Goal: Book appointment/travel/reservation

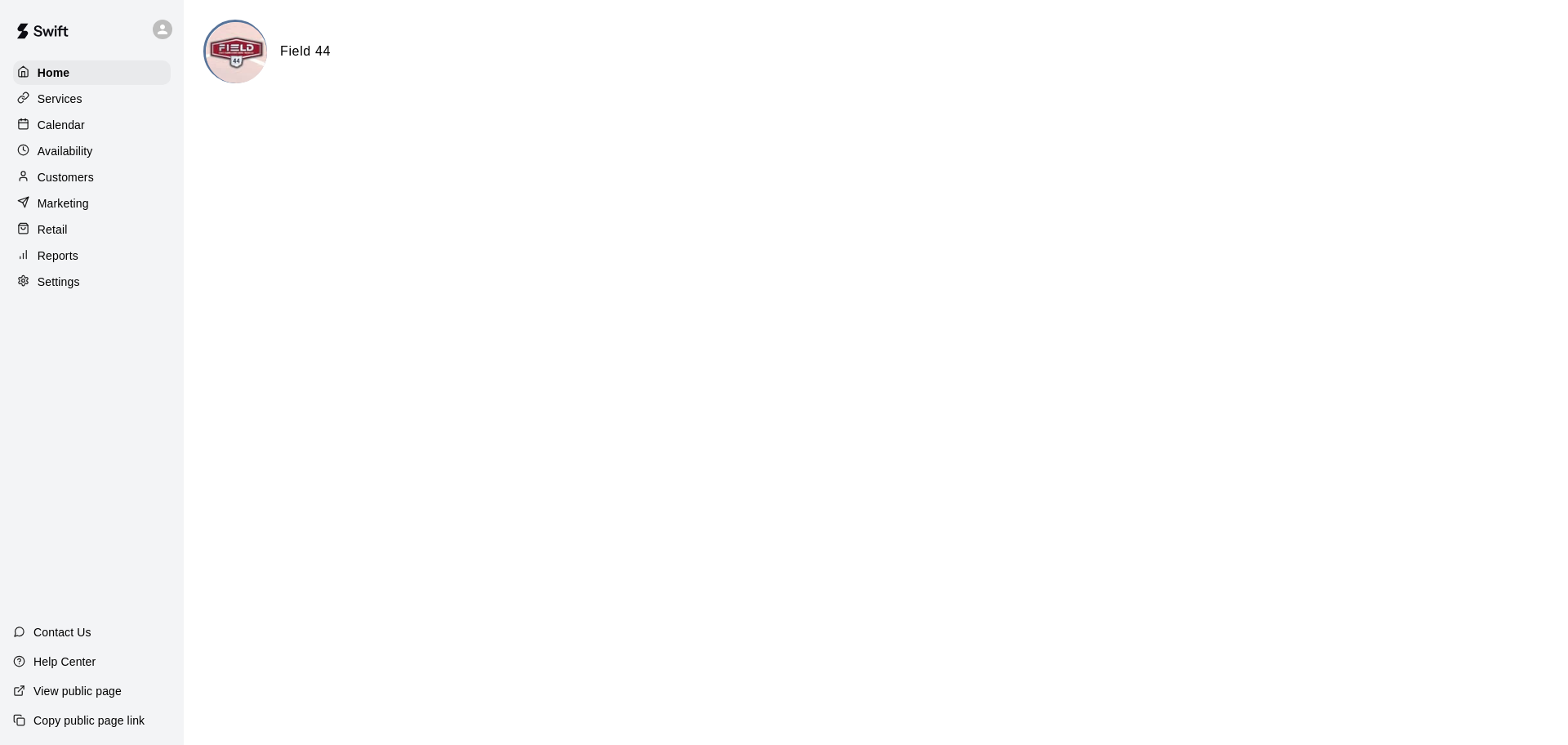
click at [64, 123] on p "Calendar" at bounding box center [61, 124] width 47 height 17
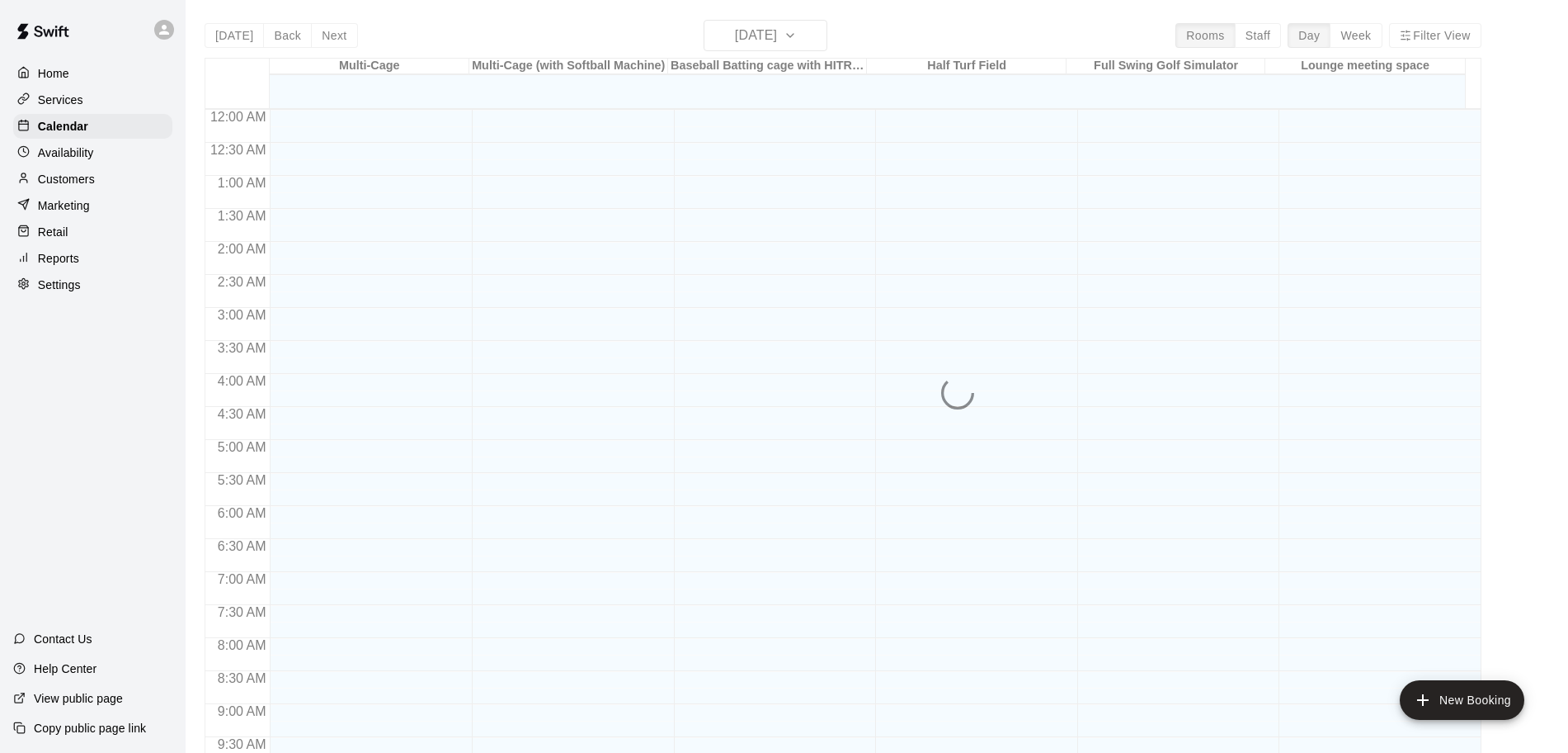
scroll to position [835, 0]
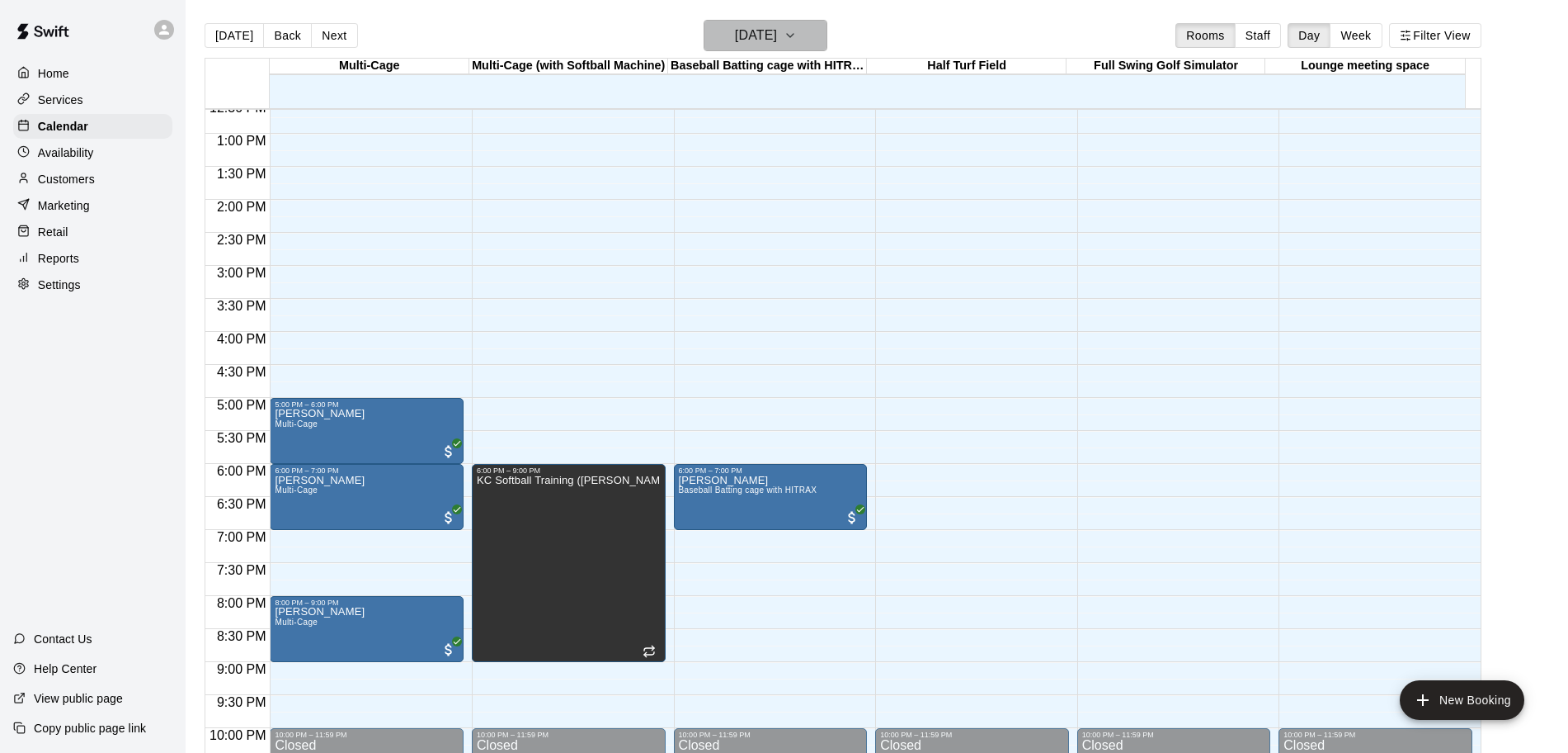
click at [797, 32] on icon "button" at bounding box center [790, 35] width 13 height 19
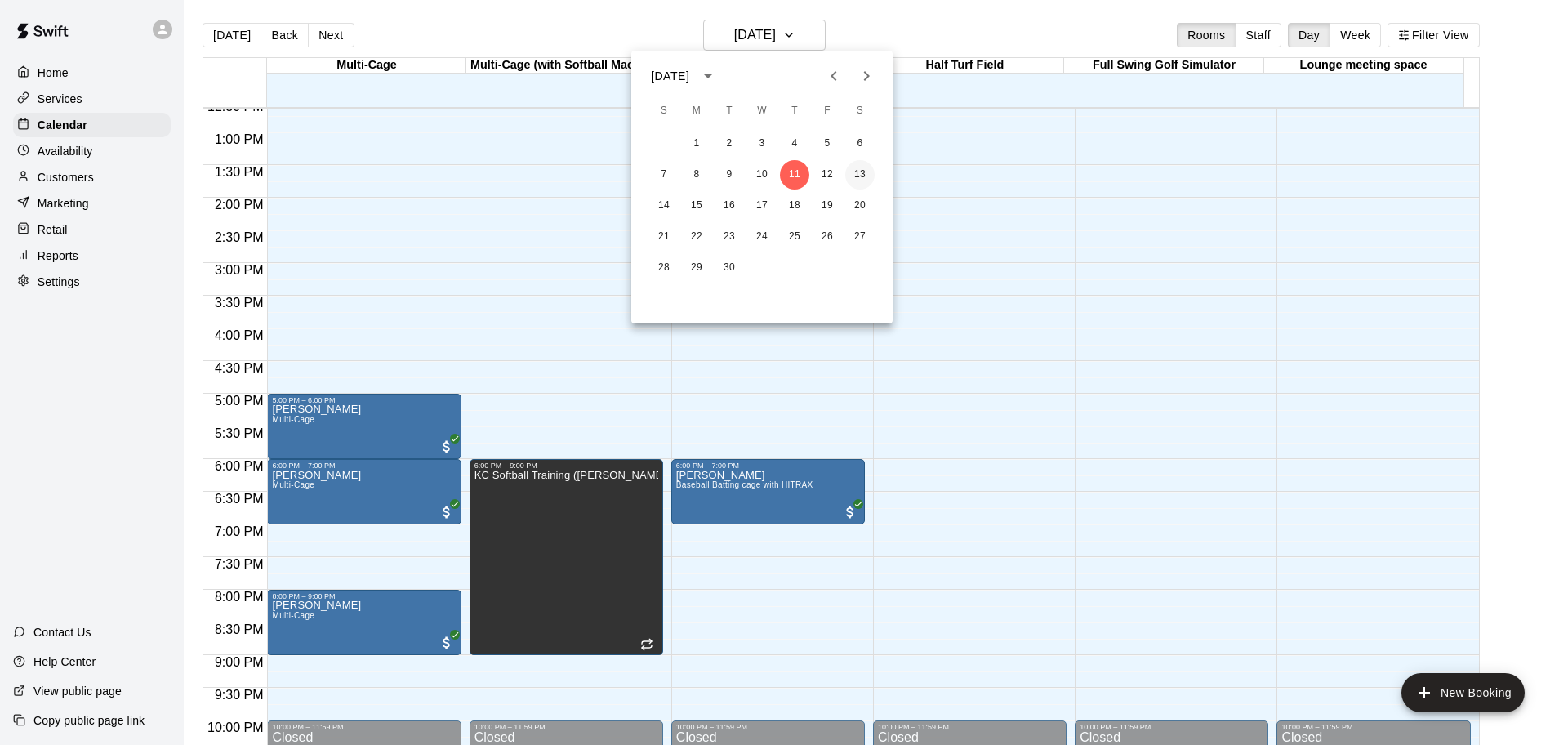
click at [856, 177] on button "13" at bounding box center [860, 175] width 30 height 30
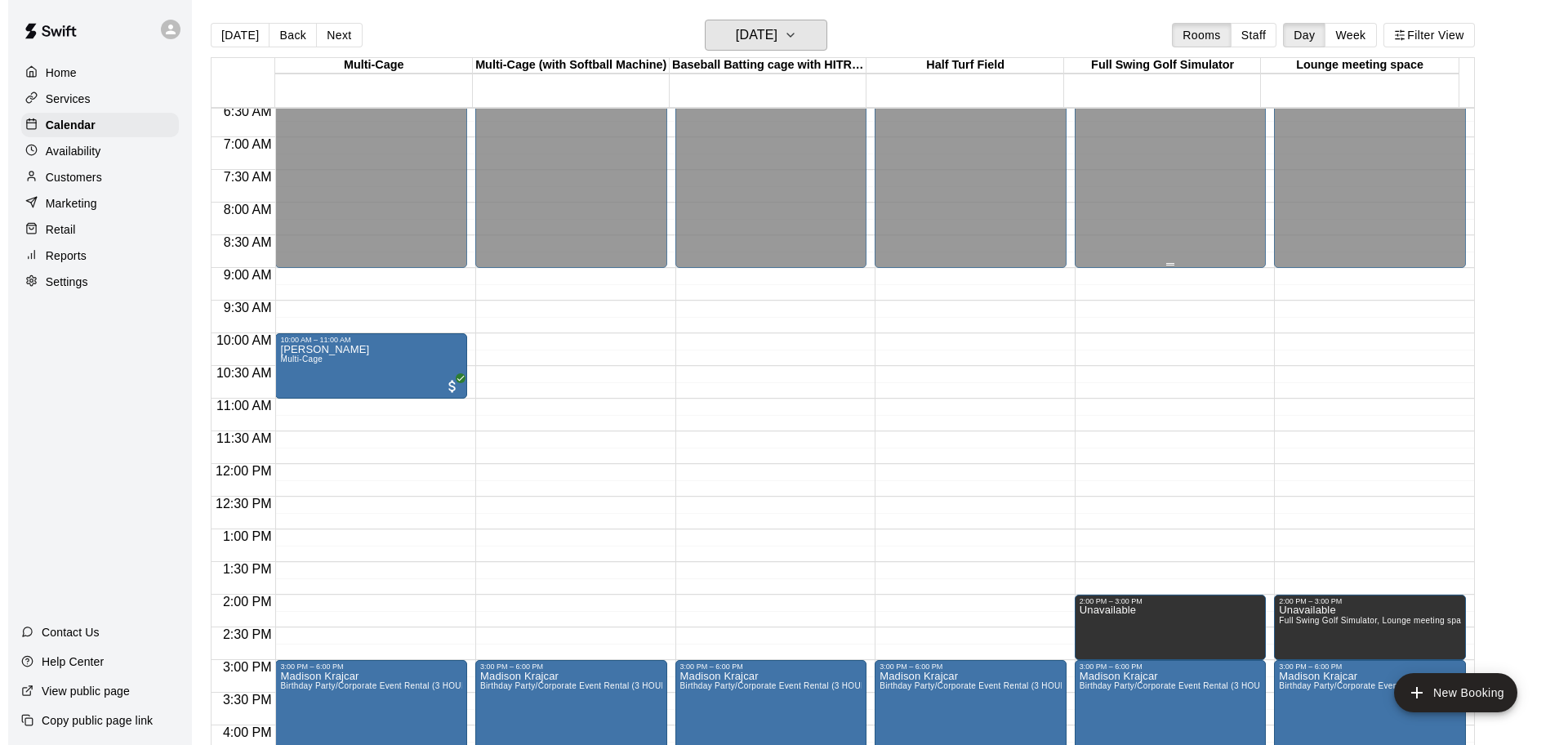
scroll to position [404, 0]
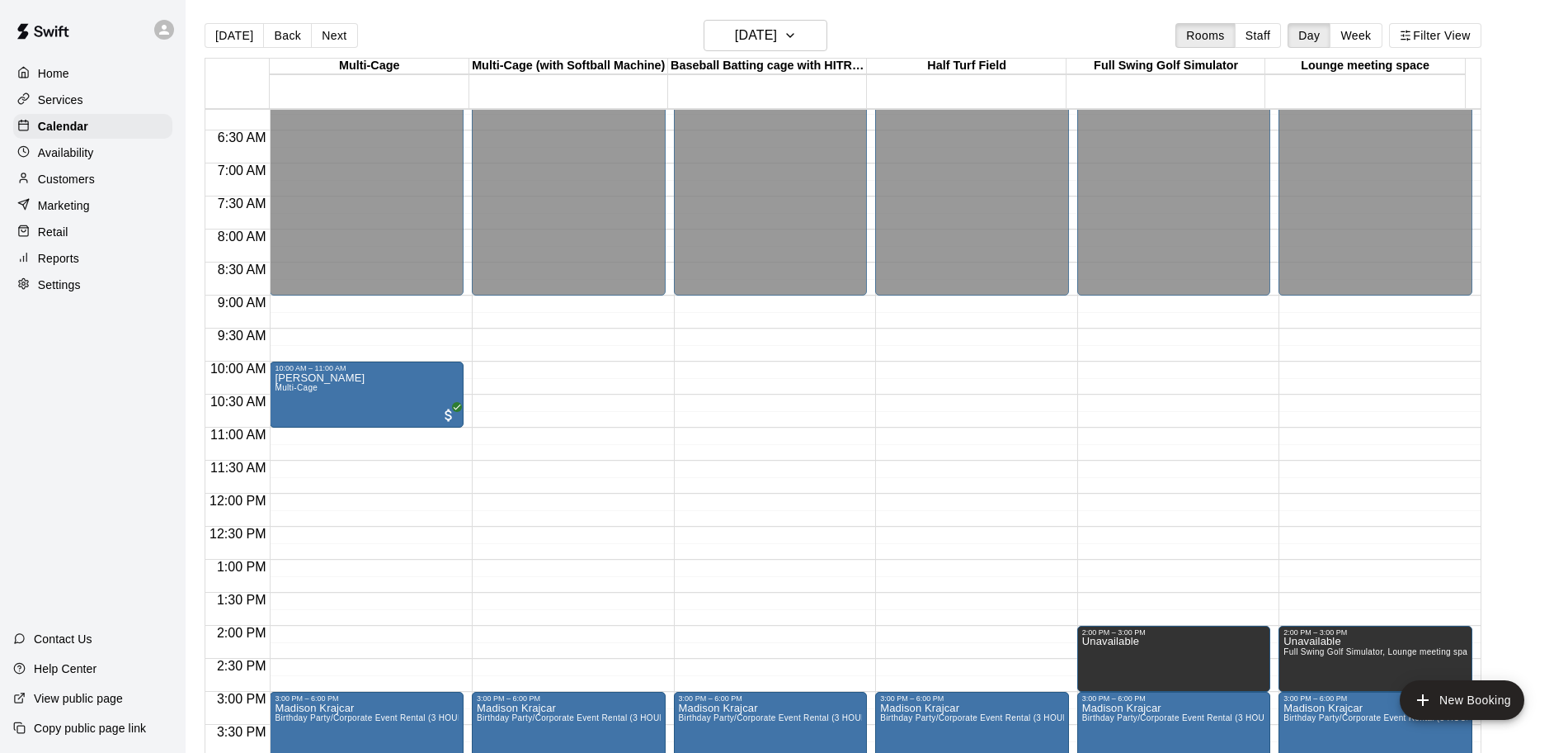
click at [51, 77] on p "Home" at bounding box center [53, 74] width 31 height 17
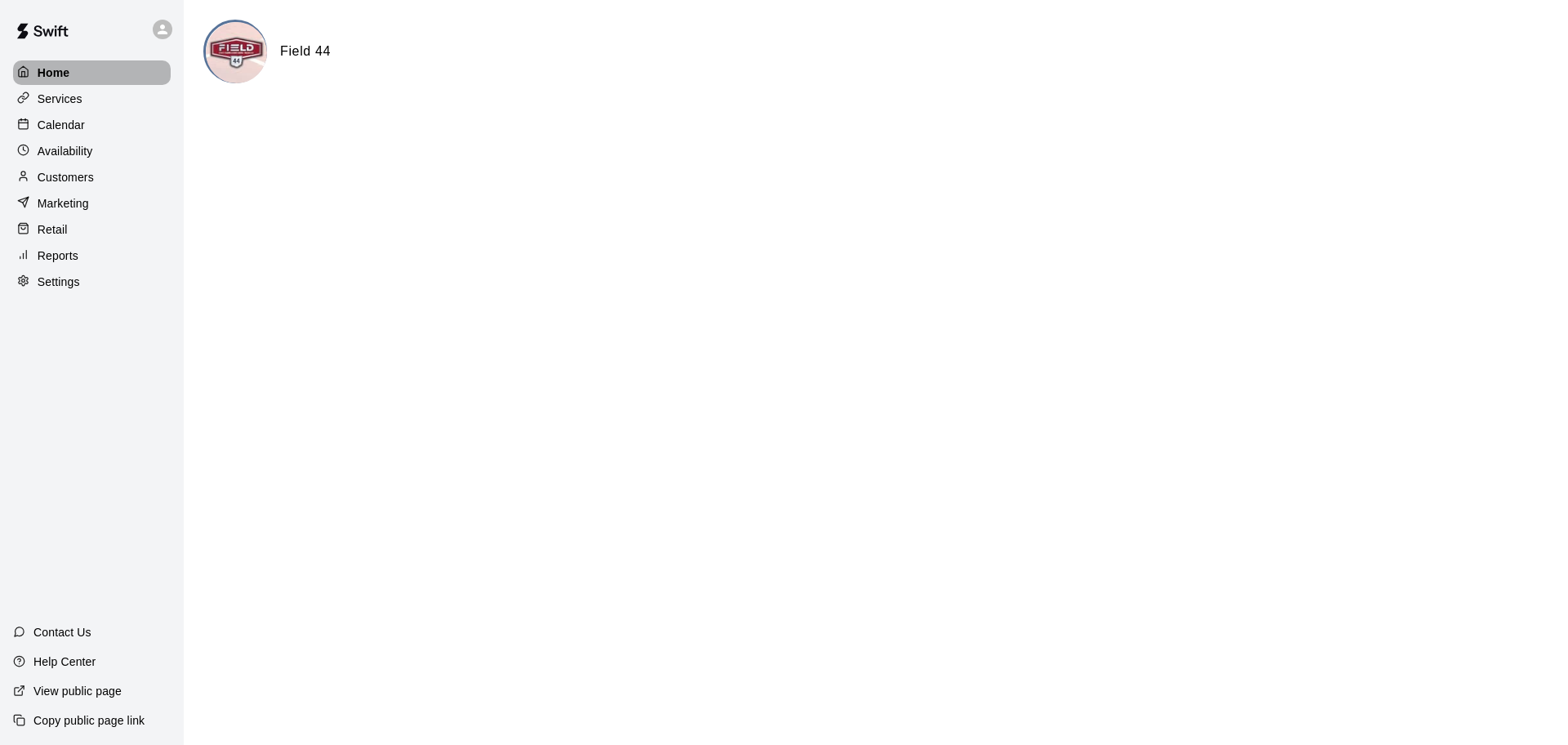
click at [67, 80] on p "Home" at bounding box center [53, 73] width 32 height 17
